Goal: Information Seeking & Learning: Learn about a topic

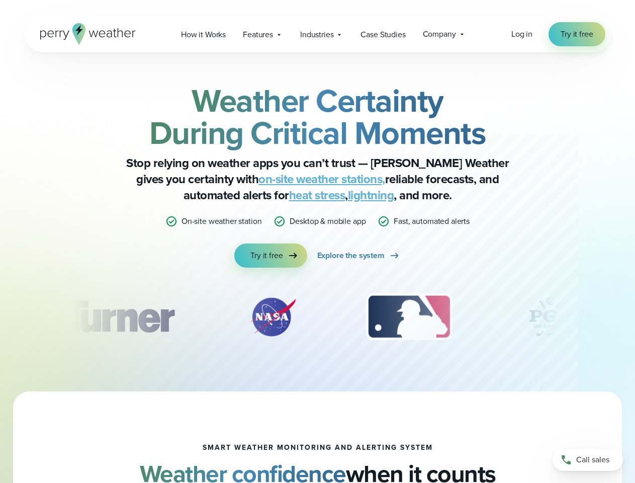
click at [317, 241] on div "Weather Certainty During Critical Moments Stop relying on weather apps you can’…" at bounding box center [317, 175] width 487 height 183
click at [317, 34] on span "Industries" at bounding box center [316, 35] width 33 height 12
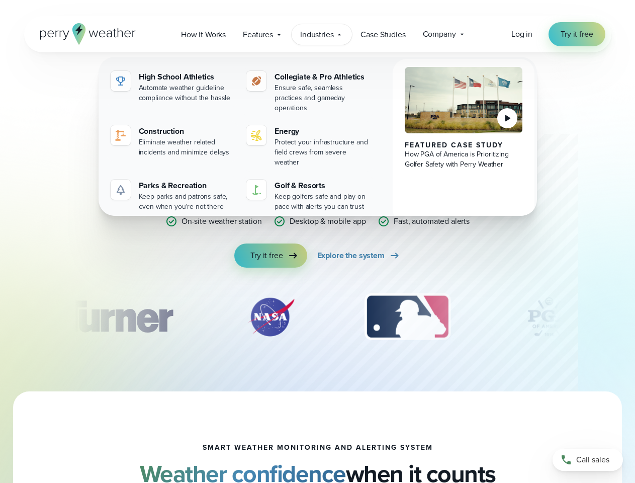
click at [318, 317] on div "slideshow" at bounding box center [317, 317] width 487 height 50
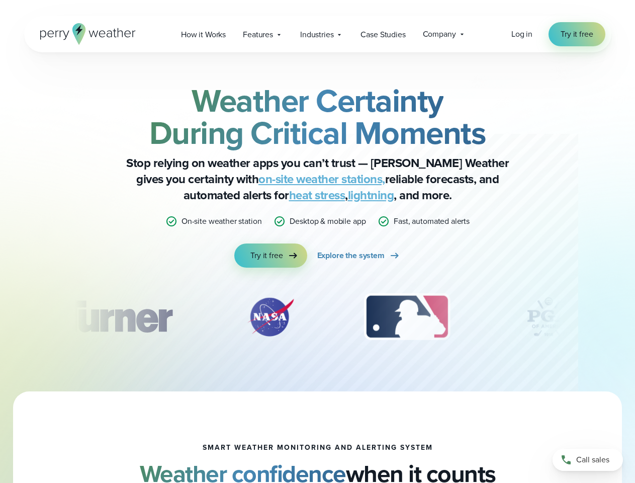
click at [0, 317] on div "Weather Certainty During Critical Moments Stop relying on weather apps you can’…" at bounding box center [317, 221] width 635 height 339
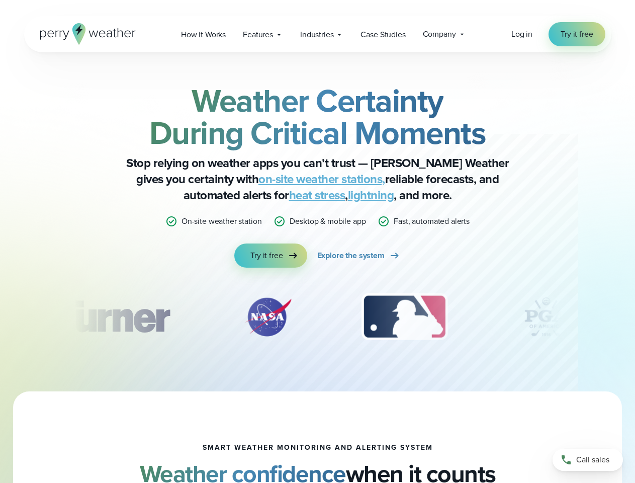
click at [0, 317] on div "Weather Certainty During Critical Moments Stop relying on weather apps you can’…" at bounding box center [317, 221] width 635 height 339
